Goal: Navigation & Orientation: Find specific page/section

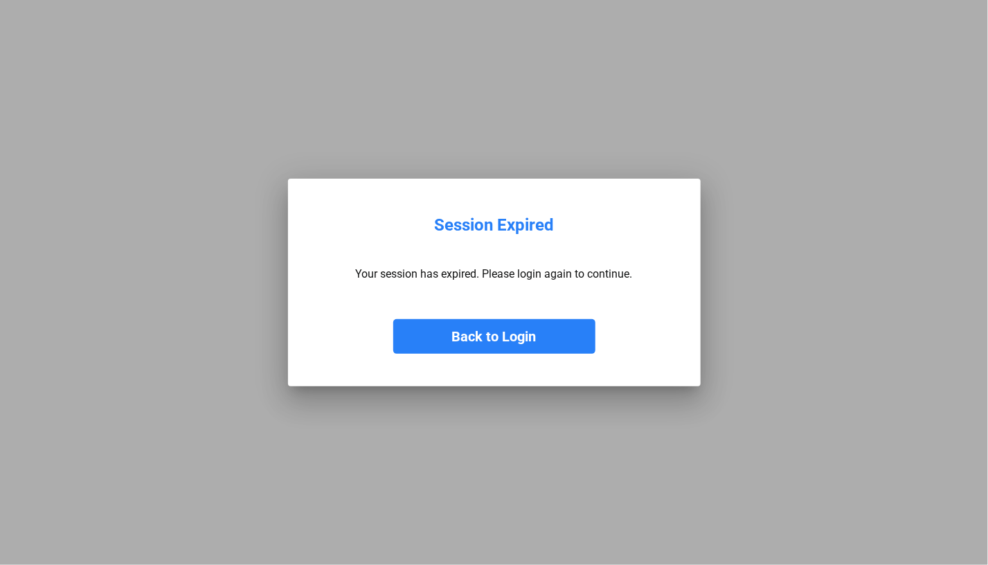
click at [502, 336] on button "Back to Login" at bounding box center [494, 336] width 202 height 35
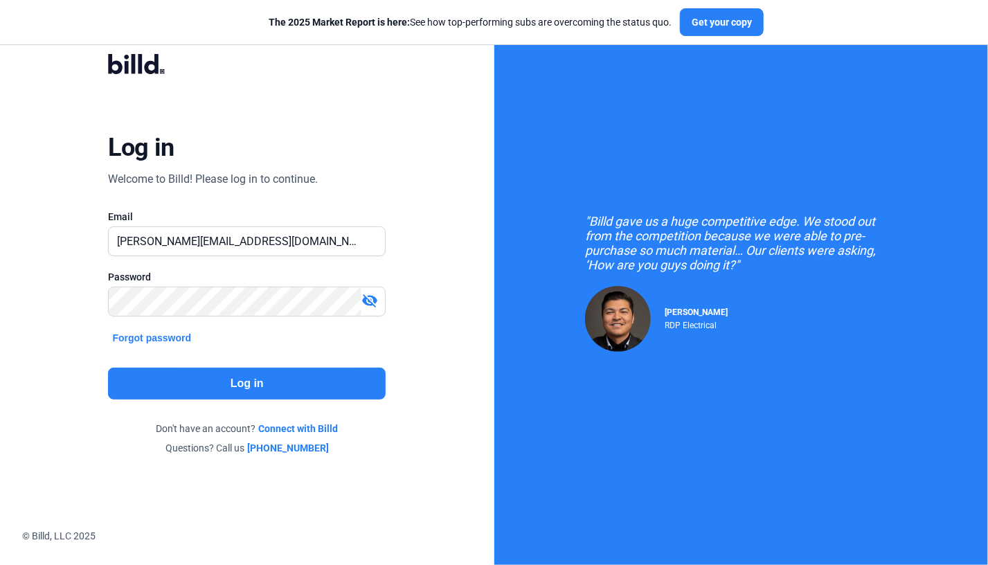
click at [239, 387] on button "Log in" at bounding box center [247, 384] width 278 height 32
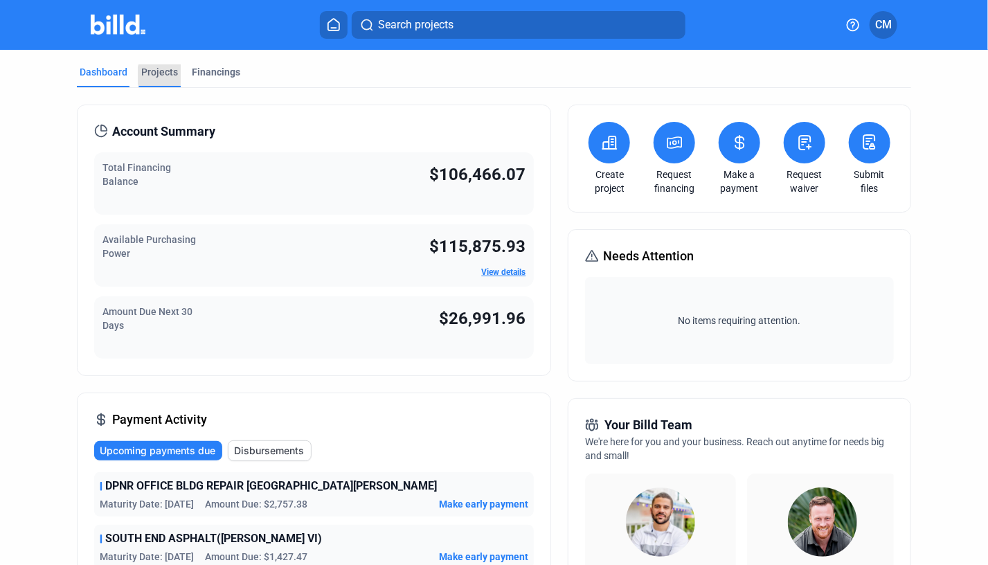
click at [164, 75] on div "Projects" at bounding box center [159, 72] width 37 height 14
